Goal: Navigation & Orientation: Find specific page/section

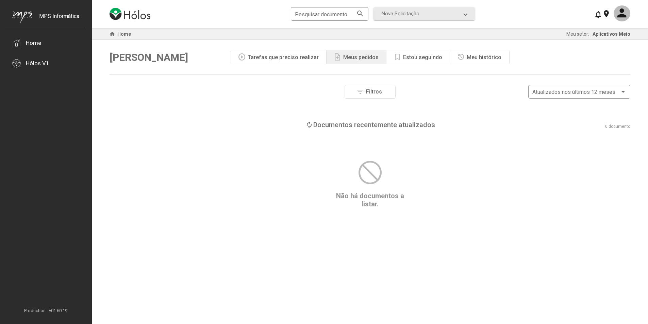
click at [351, 57] on div "Meus pedidos" at bounding box center [360, 57] width 35 height 6
click at [289, 57] on div "Tarefas que preciso realizar" at bounding box center [283, 57] width 71 height 6
click at [35, 45] on div "Home" at bounding box center [33, 42] width 15 height 7
click at [36, 61] on div "Hólos V1" at bounding box center [37, 63] width 23 height 7
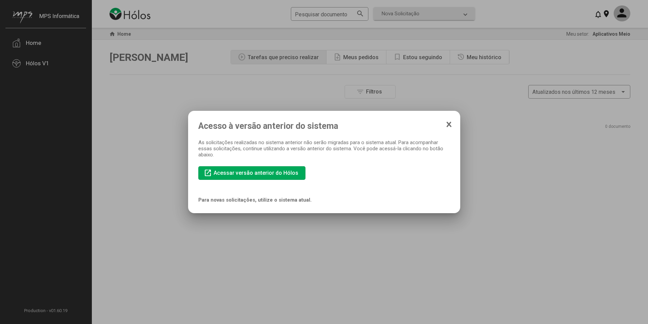
click at [232, 177] on span "open_in_new Acessar versão anterior do Hólos" at bounding box center [252, 173] width 96 height 12
click at [449, 127] on icon at bounding box center [448, 124] width 5 height 7
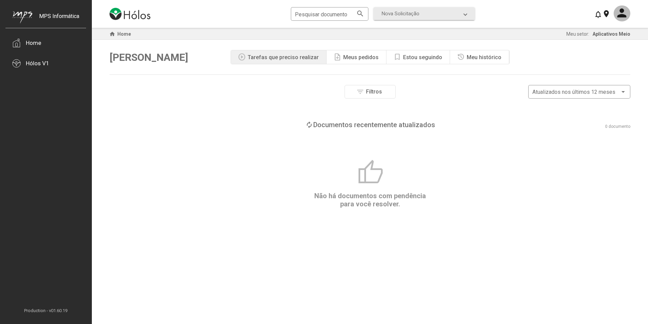
click at [355, 62] on div "note_add Meus pedidos" at bounding box center [357, 57] width 60 height 14
click at [420, 62] on div "bookmark Estou seguindo" at bounding box center [418, 57] width 64 height 14
click at [475, 61] on div "history Meu histórico" at bounding box center [479, 57] width 59 height 14
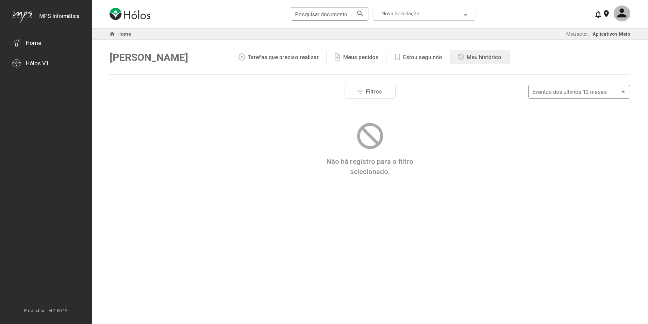
click at [410, 11] on span "Nova Solicitação" at bounding box center [401, 14] width 38 height 6
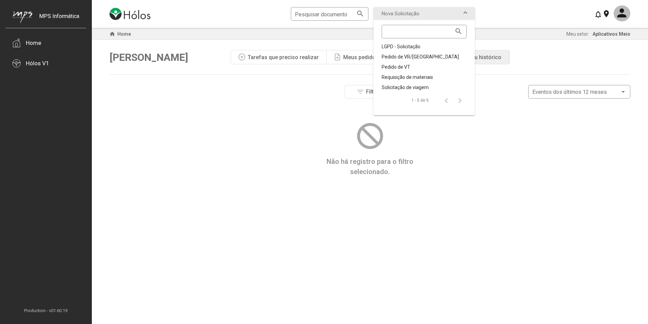
click at [264, 129] on div "Não há registro para o filtro selecionado." at bounding box center [370, 149] width 521 height 56
click at [34, 43] on div "Home" at bounding box center [33, 42] width 15 height 7
